Goal: Task Accomplishment & Management: Manage account settings

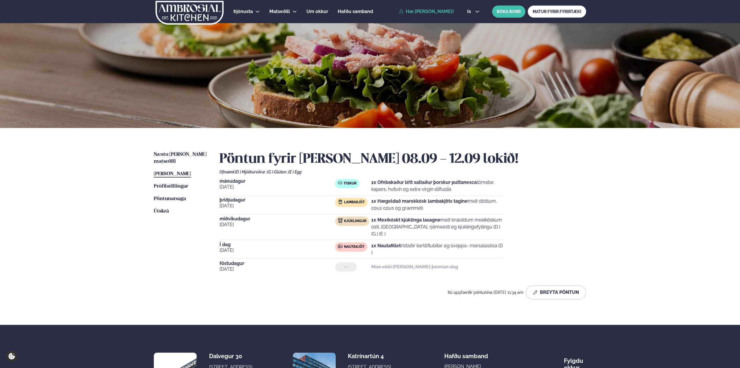
scroll to position [67, 0]
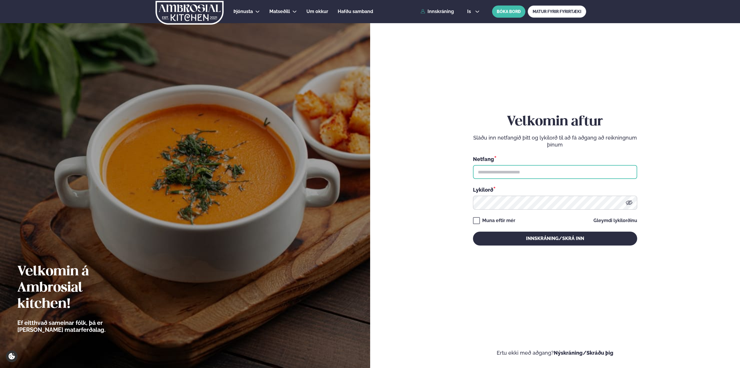
click at [529, 173] on input "text" at bounding box center [555, 172] width 164 height 14
type input "**********"
click at [473, 232] on button "Innskráning/Skrá inn" at bounding box center [555, 239] width 164 height 14
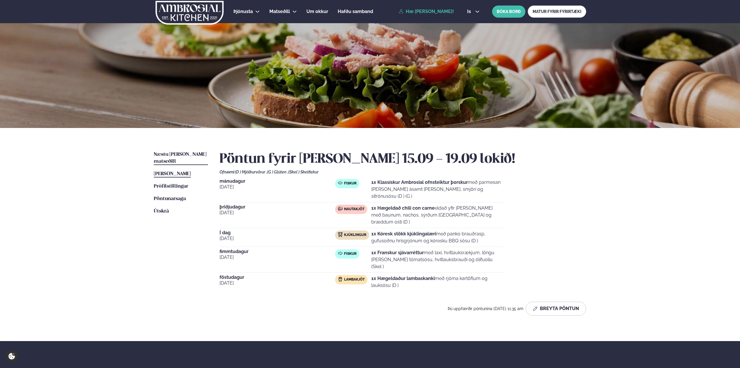
click at [189, 156] on span "Næstu [PERSON_NAME] matseðill" at bounding box center [180, 158] width 53 height 12
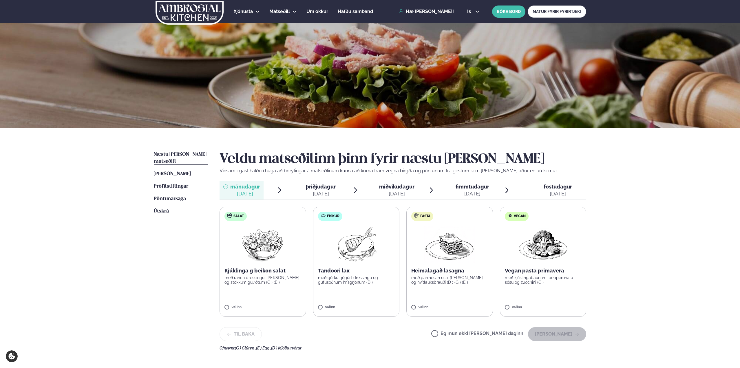
click at [557, 192] on div "[DATE]" at bounding box center [558, 193] width 28 height 7
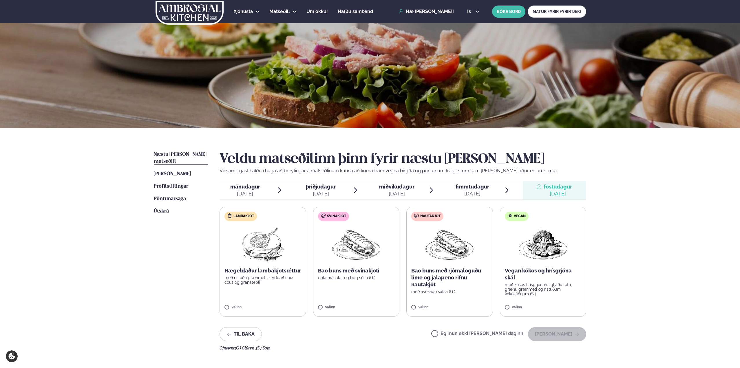
click at [242, 184] on span "mánudagur" at bounding box center [245, 187] width 30 height 6
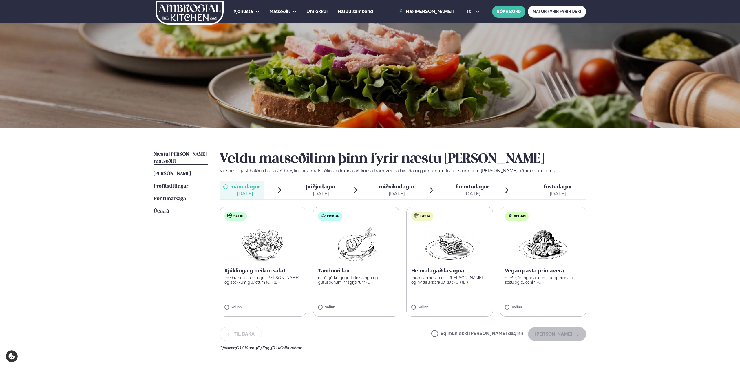
click at [191, 172] on span "[PERSON_NAME]" at bounding box center [172, 174] width 37 height 5
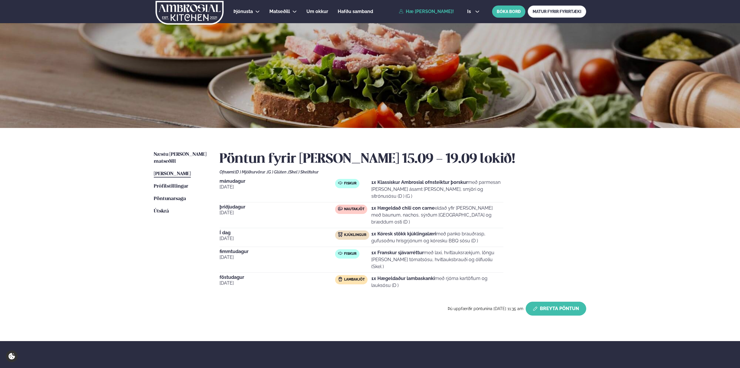
click at [559, 302] on button "Breyta Pöntun" at bounding box center [556, 309] width 61 height 14
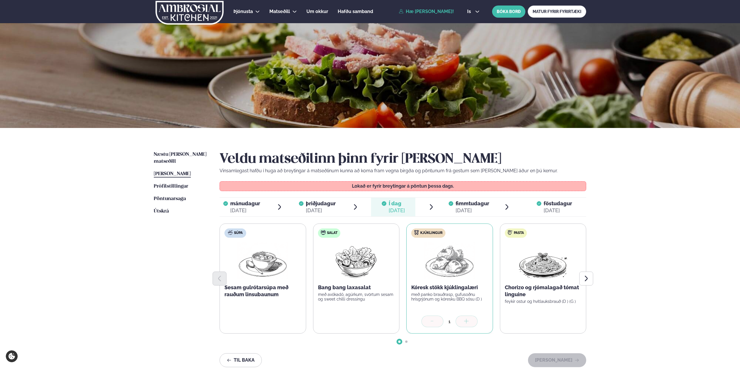
click at [543, 205] on span "föstudagur fös. [DATE]" at bounding box center [554, 207] width 63 height 19
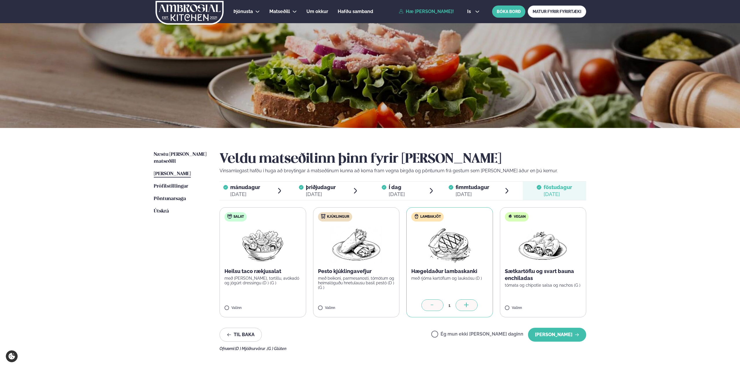
click at [455, 335] on label "Ég mun ekki [PERSON_NAME] daginn" at bounding box center [477, 335] width 92 height 6
click at [565, 338] on button "[PERSON_NAME]" at bounding box center [557, 335] width 58 height 14
